Goal: Task Accomplishment & Management: Manage account settings

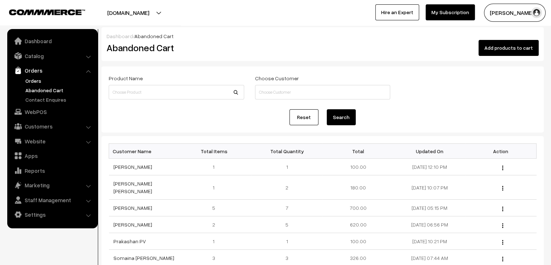
drag, startPoint x: 0, startPoint y: 0, endPoint x: 29, endPoint y: 78, distance: 83.5
click at [29, 78] on link "Orders" at bounding box center [60, 81] width 72 height 8
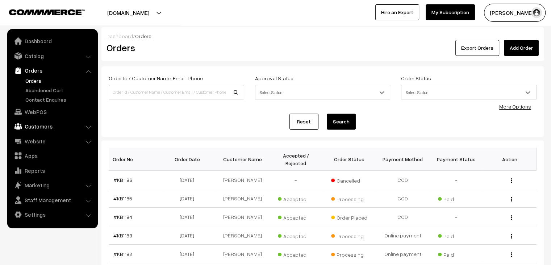
click at [43, 128] on link "Customers" at bounding box center [52, 126] width 86 height 13
click at [43, 107] on link "Customers" at bounding box center [60, 110] width 72 height 8
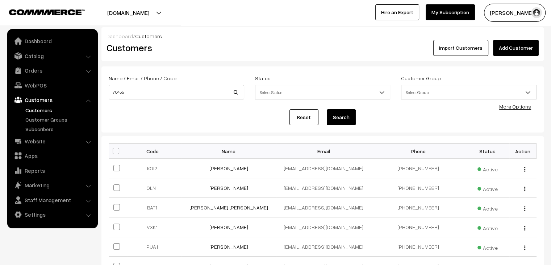
type input "70455"
click at [327, 109] on button "Search" at bounding box center [341, 117] width 29 height 16
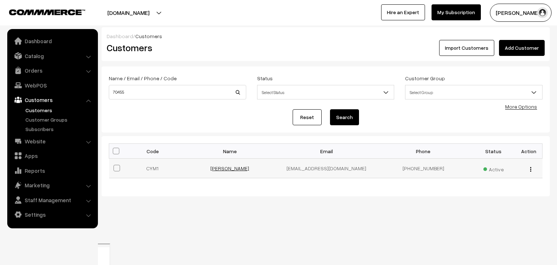
click at [226, 166] on link "[PERSON_NAME]" at bounding box center [229, 168] width 39 height 6
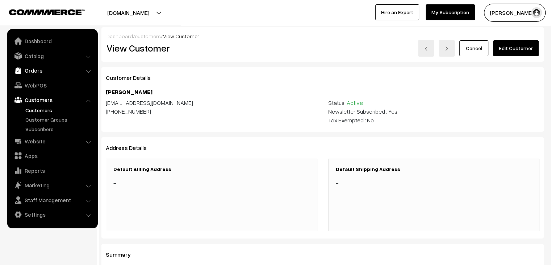
click at [41, 68] on link "Orders" at bounding box center [52, 70] width 86 height 13
click at [36, 79] on link "Orders" at bounding box center [60, 81] width 72 height 8
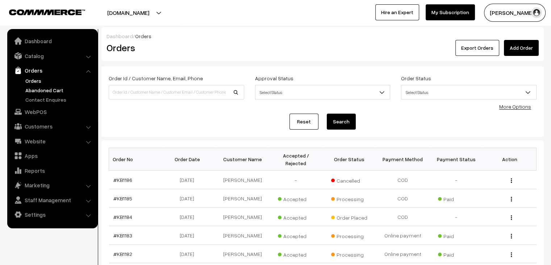
click at [58, 86] on link "Abandoned Cart" at bounding box center [60, 90] width 72 height 8
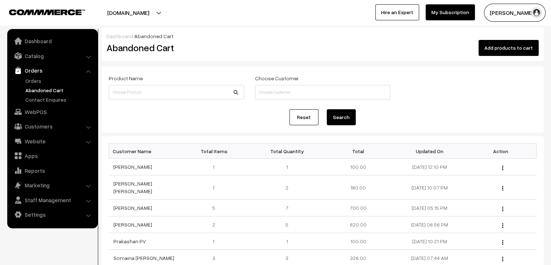
click at [56, 76] on link "Orders" at bounding box center [52, 70] width 86 height 13
click at [42, 81] on link "Orders" at bounding box center [60, 81] width 72 height 8
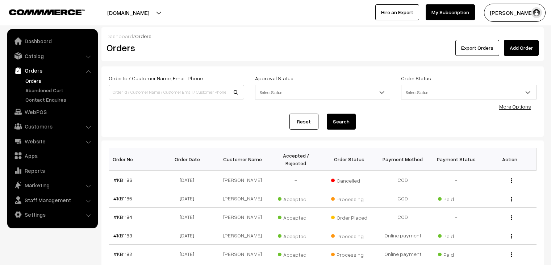
click at [139, 87] on input at bounding box center [177, 92] width 136 height 14
type input "[EMAIL_ADDRESS][DOMAIN_NAME]"
click at [337, 124] on button "Search" at bounding box center [341, 121] width 29 height 16
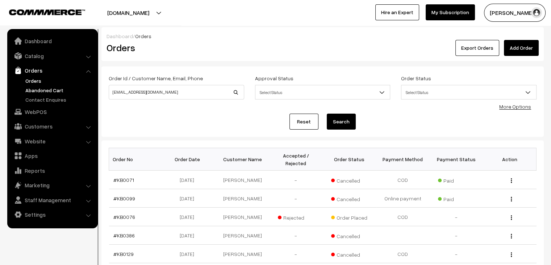
click at [58, 91] on link "Abandoned Cart" at bounding box center [60, 90] width 72 height 8
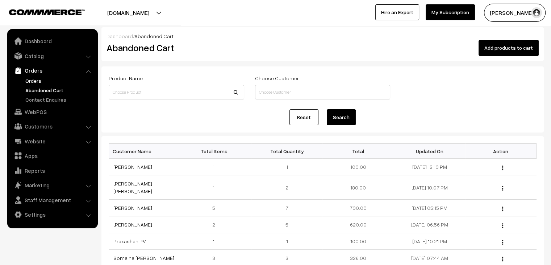
click at [36, 79] on link "Orders" at bounding box center [60, 81] width 72 height 8
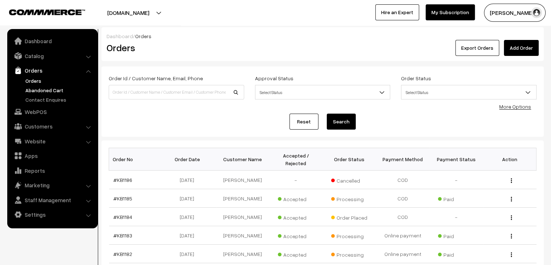
click at [60, 88] on link "Abandoned Cart" at bounding box center [60, 90] width 72 height 8
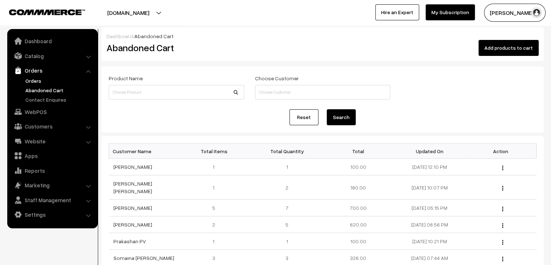
click at [39, 82] on link "Orders" at bounding box center [60, 81] width 72 height 8
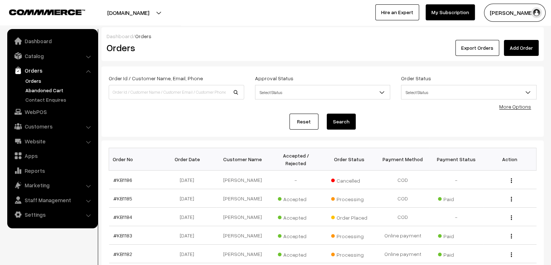
click at [47, 88] on link "Abandoned Cart" at bounding box center [60, 90] width 72 height 8
